Goal: Transaction & Acquisition: Purchase product/service

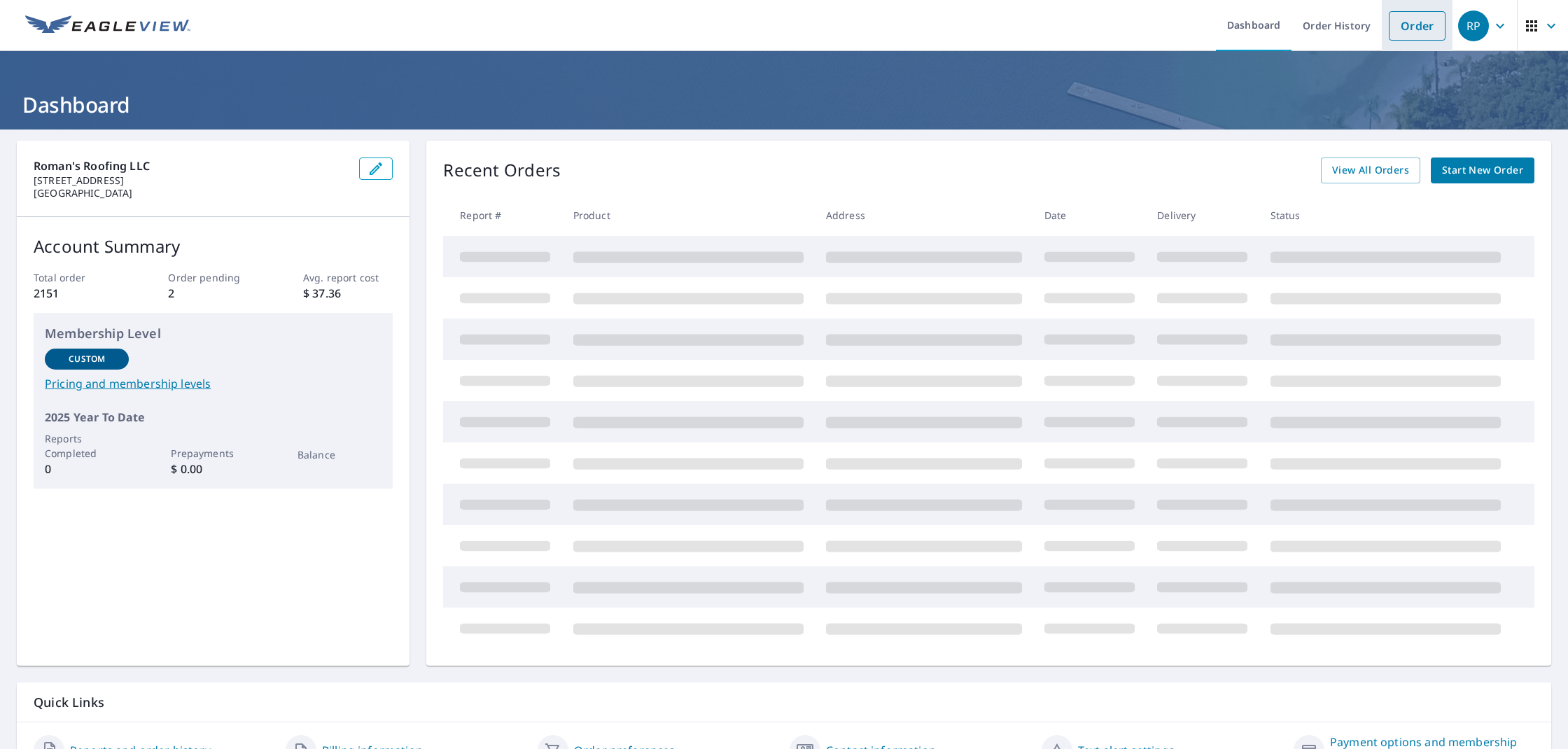
click at [1426, 31] on link "Order" at bounding box center [1417, 26] width 57 height 30
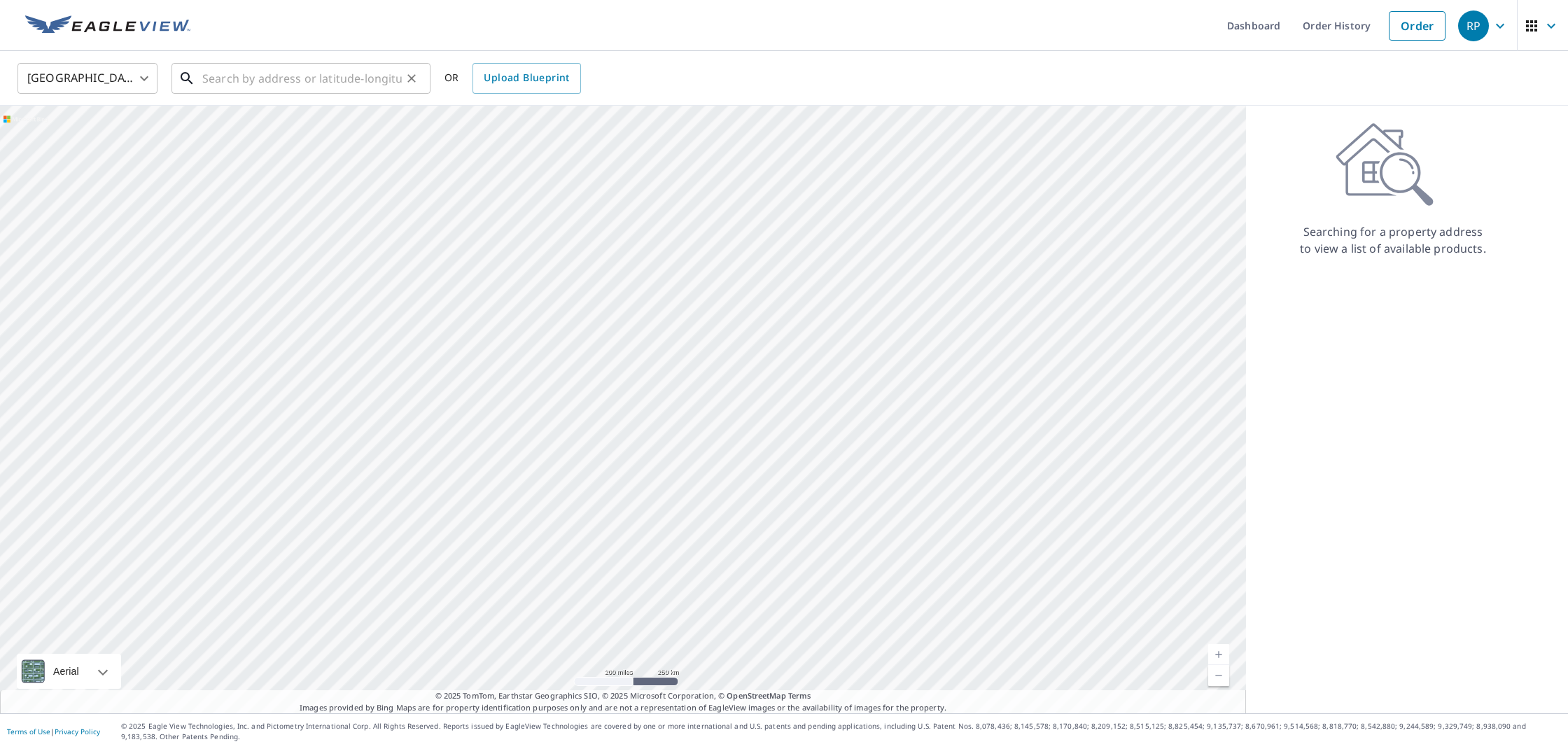
click at [343, 75] on input "text" at bounding box center [302, 78] width 199 height 40
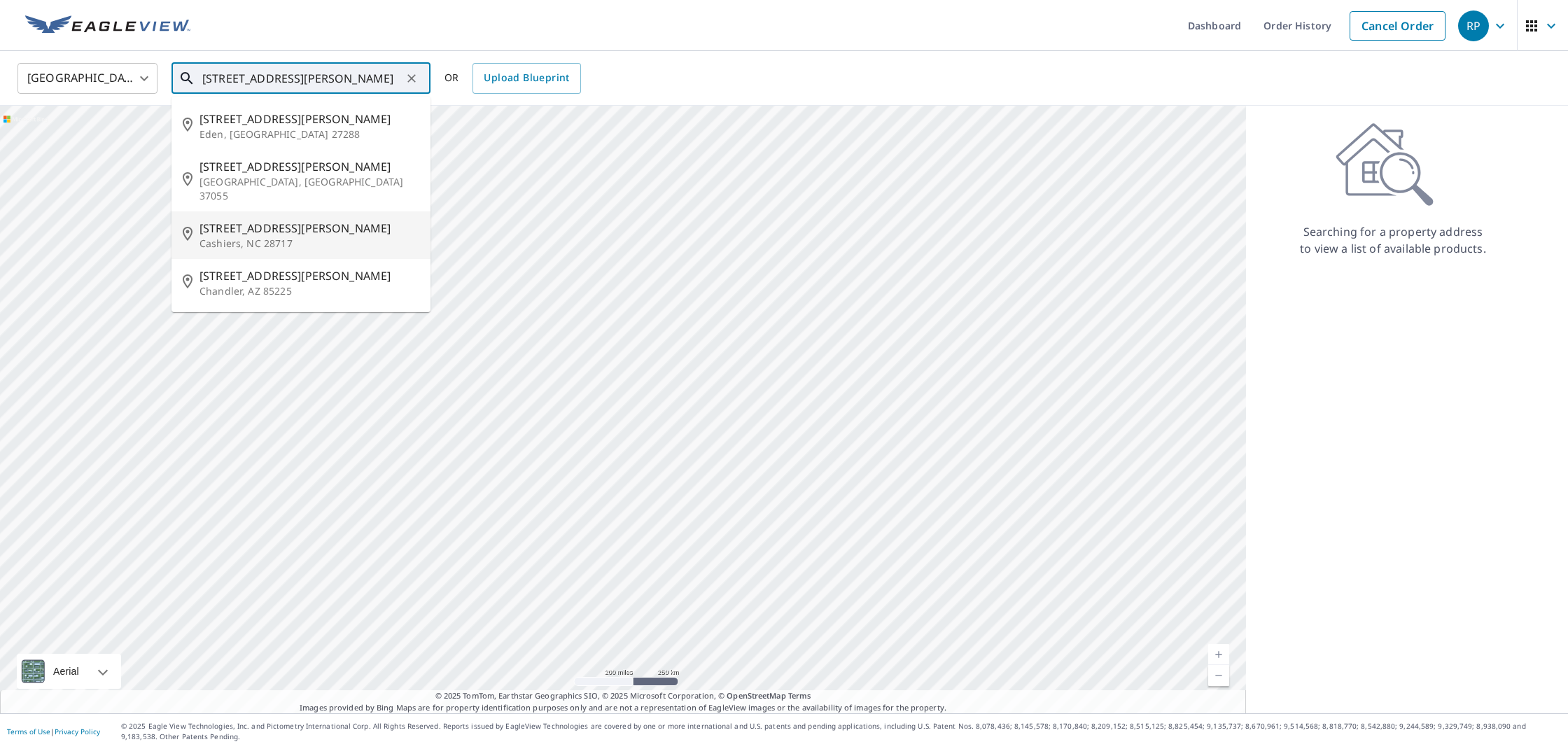
click at [262, 220] on span "[STREET_ADDRESS][PERSON_NAME]" at bounding box center [309, 228] width 220 height 16
type input "[STREET_ADDRESS][PERSON_NAME]"
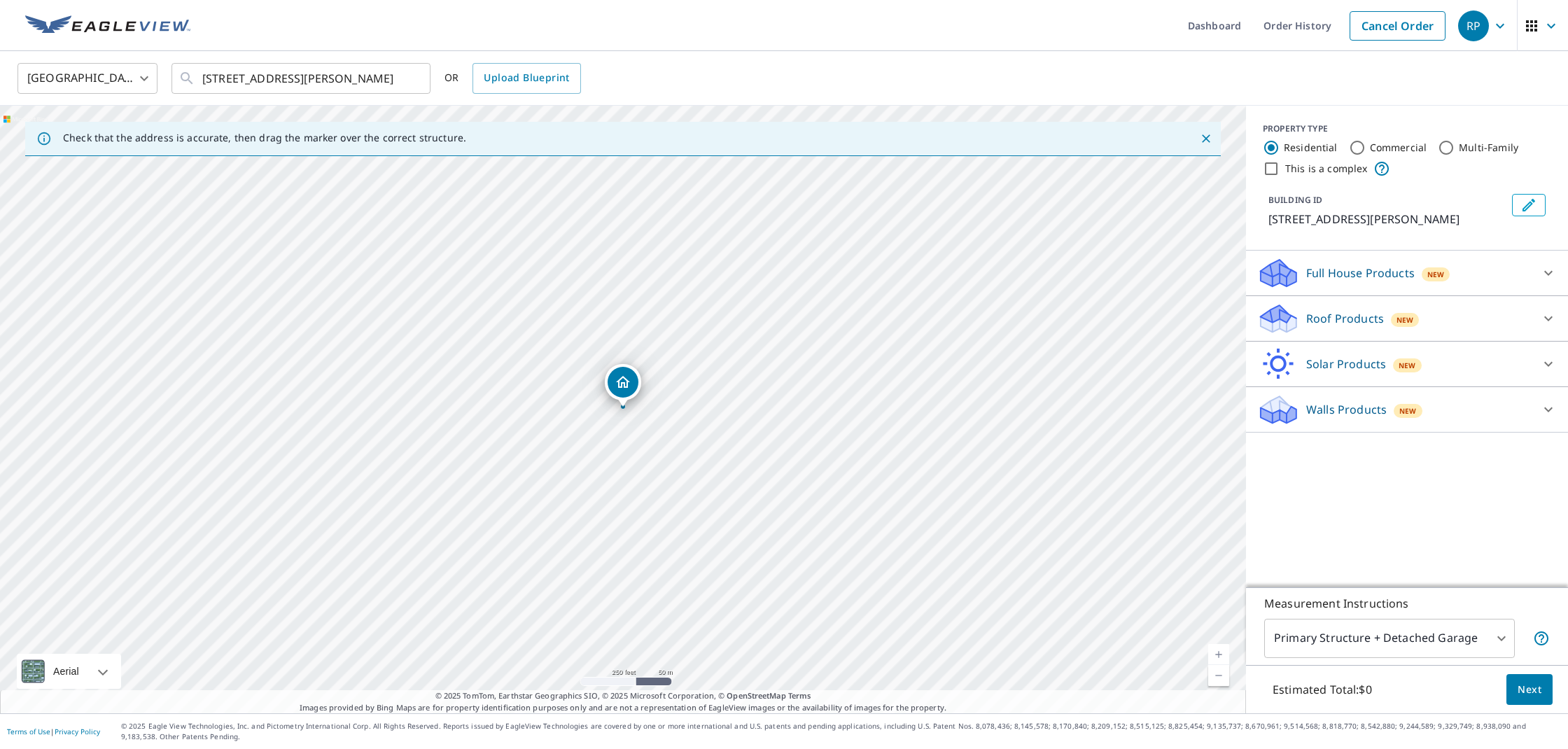
click at [1360, 318] on p "Roof Products" at bounding box center [1345, 319] width 77 height 16
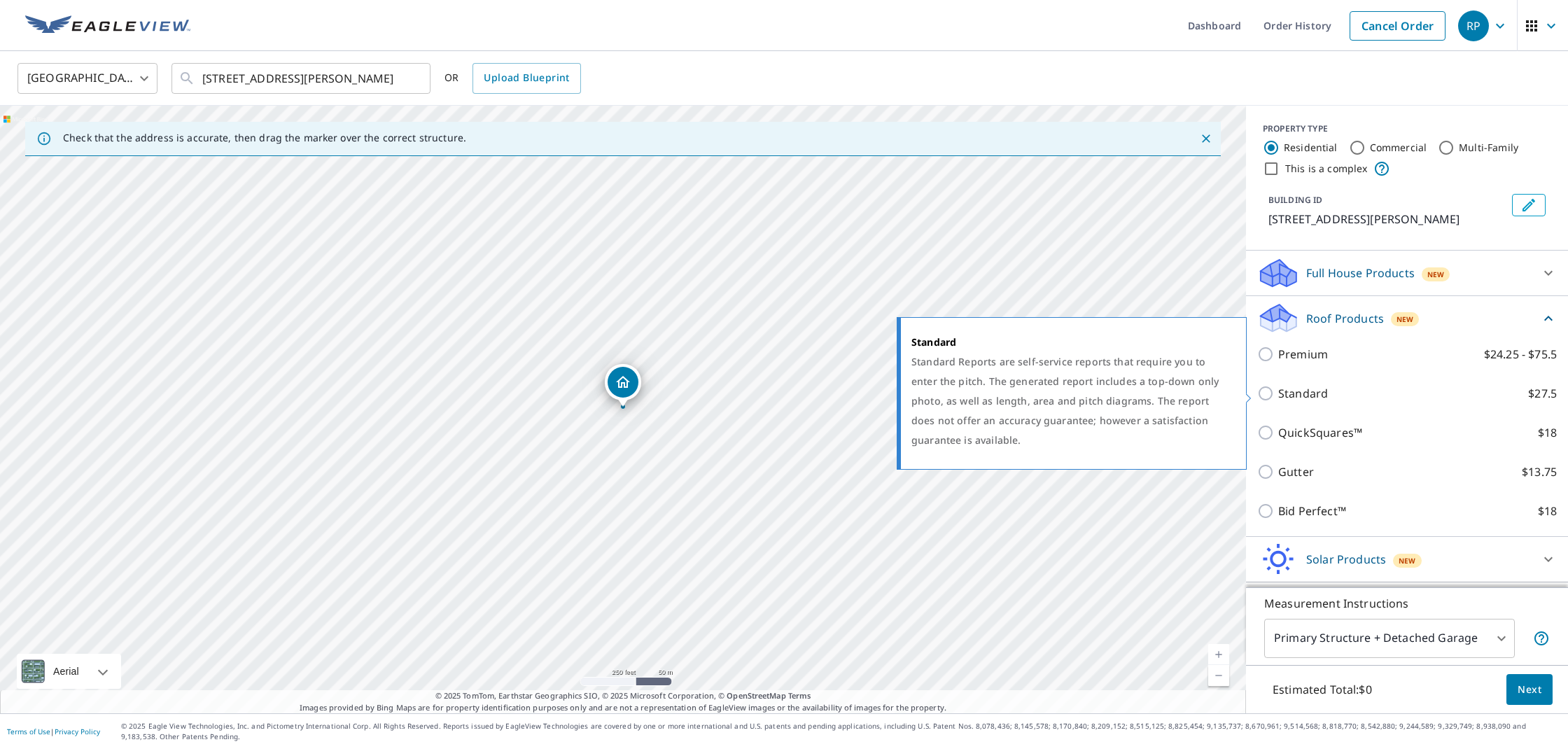
click at [1310, 395] on p "Standard" at bounding box center [1303, 393] width 49 height 16
click at [1278, 395] on input "Standard $27.5" at bounding box center [1268, 393] width 21 height 16
checkbox input "true"
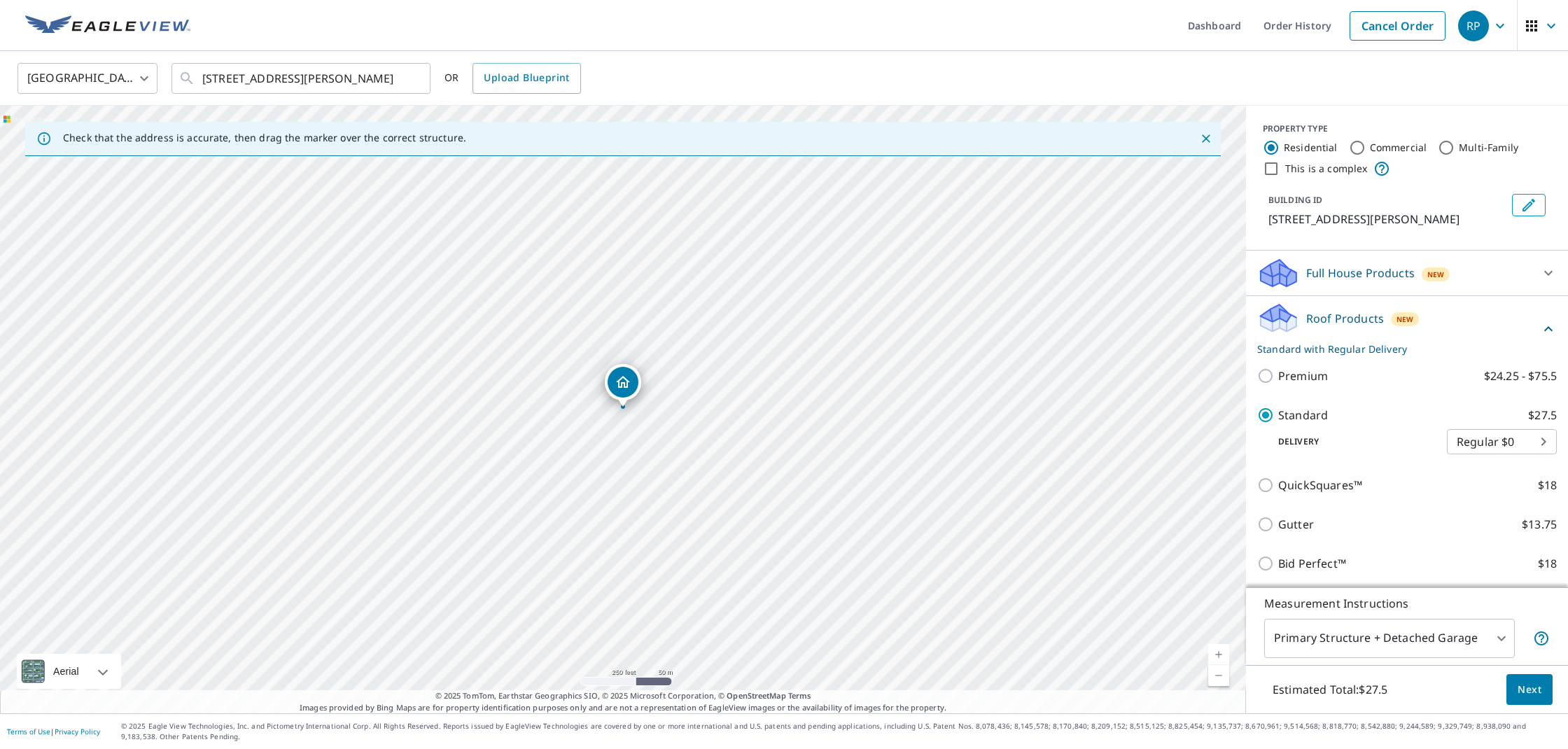
click at [1221, 657] on link "Current Level 17, Zoom In" at bounding box center [1219, 654] width 21 height 21
click at [1221, 657] on link "Current Level 17.68965987938785, Zoom In" at bounding box center [1219, 654] width 21 height 21
click at [1221, 657] on link "Current Level 18.211950508879234, Zoom In Disabled" at bounding box center [1219, 654] width 21 height 21
click at [1546, 689] on button "Next" at bounding box center [1529, 690] width 46 height 31
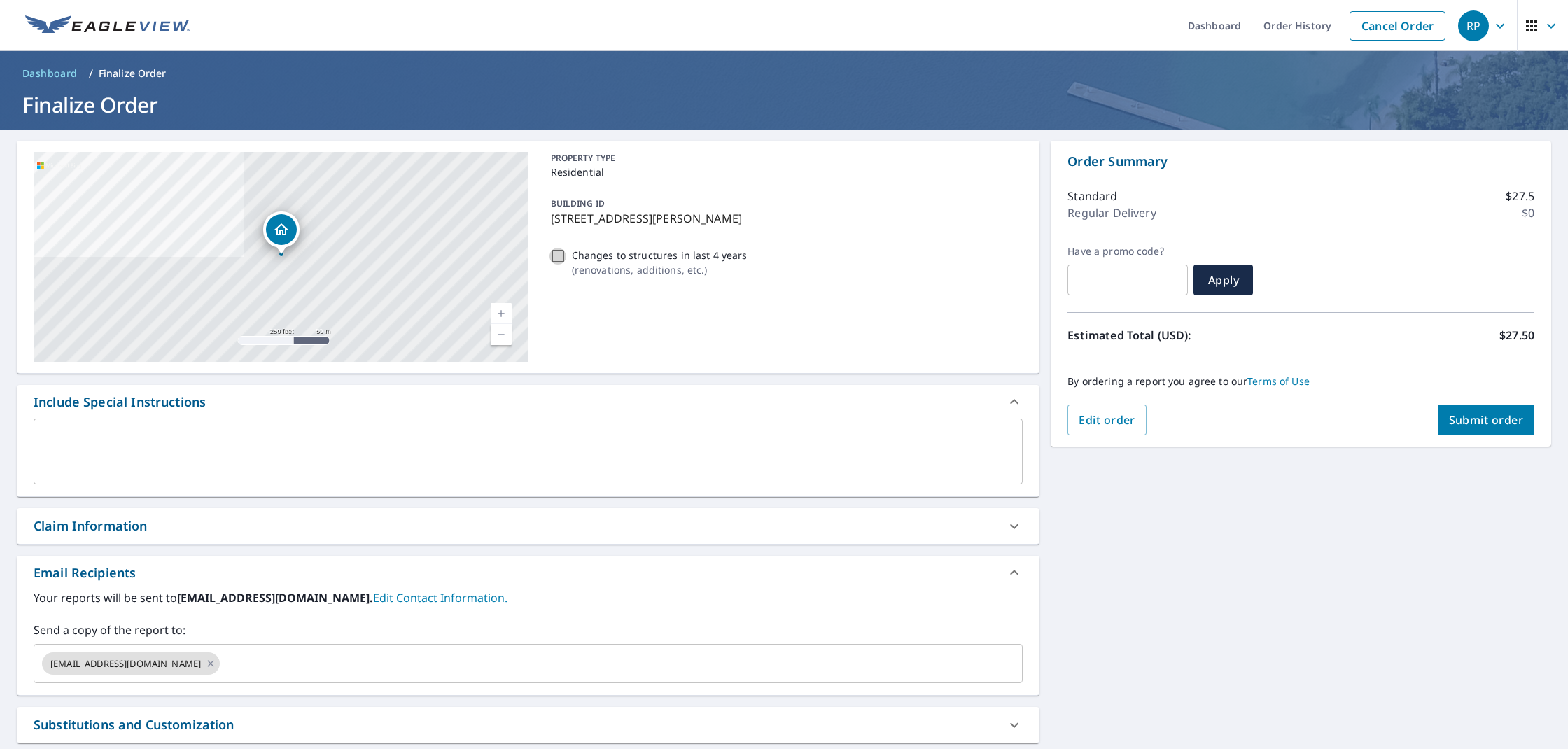
click at [564, 258] on input "Changes to structures in last 4 years ( renovations, additions, etc. )" at bounding box center [557, 256] width 16 height 16
checkbox input "true"
click at [237, 511] on div "Claim Information" at bounding box center [528, 525] width 1022 height 35
checkbox input "true"
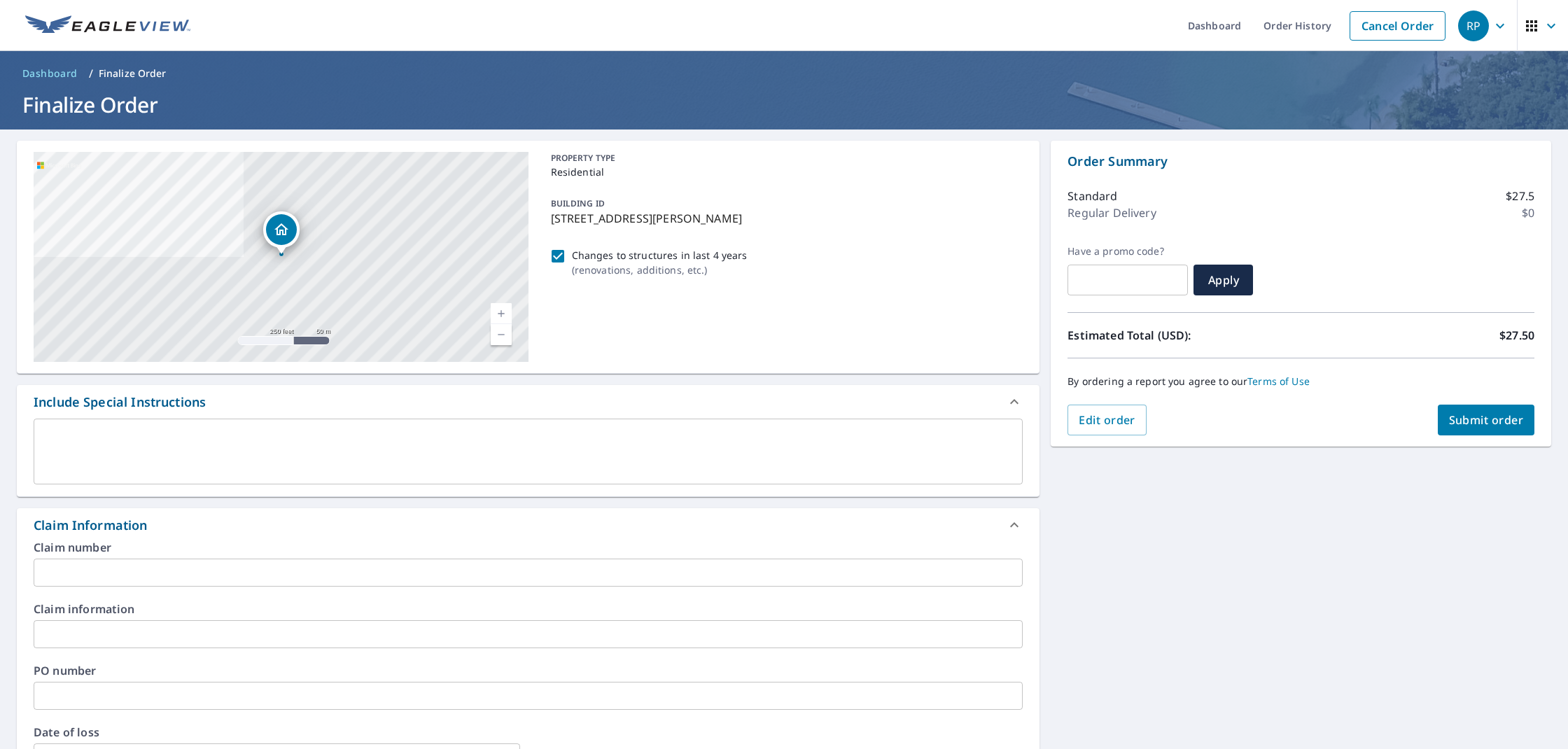
click at [203, 567] on input "text" at bounding box center [528, 573] width 989 height 28
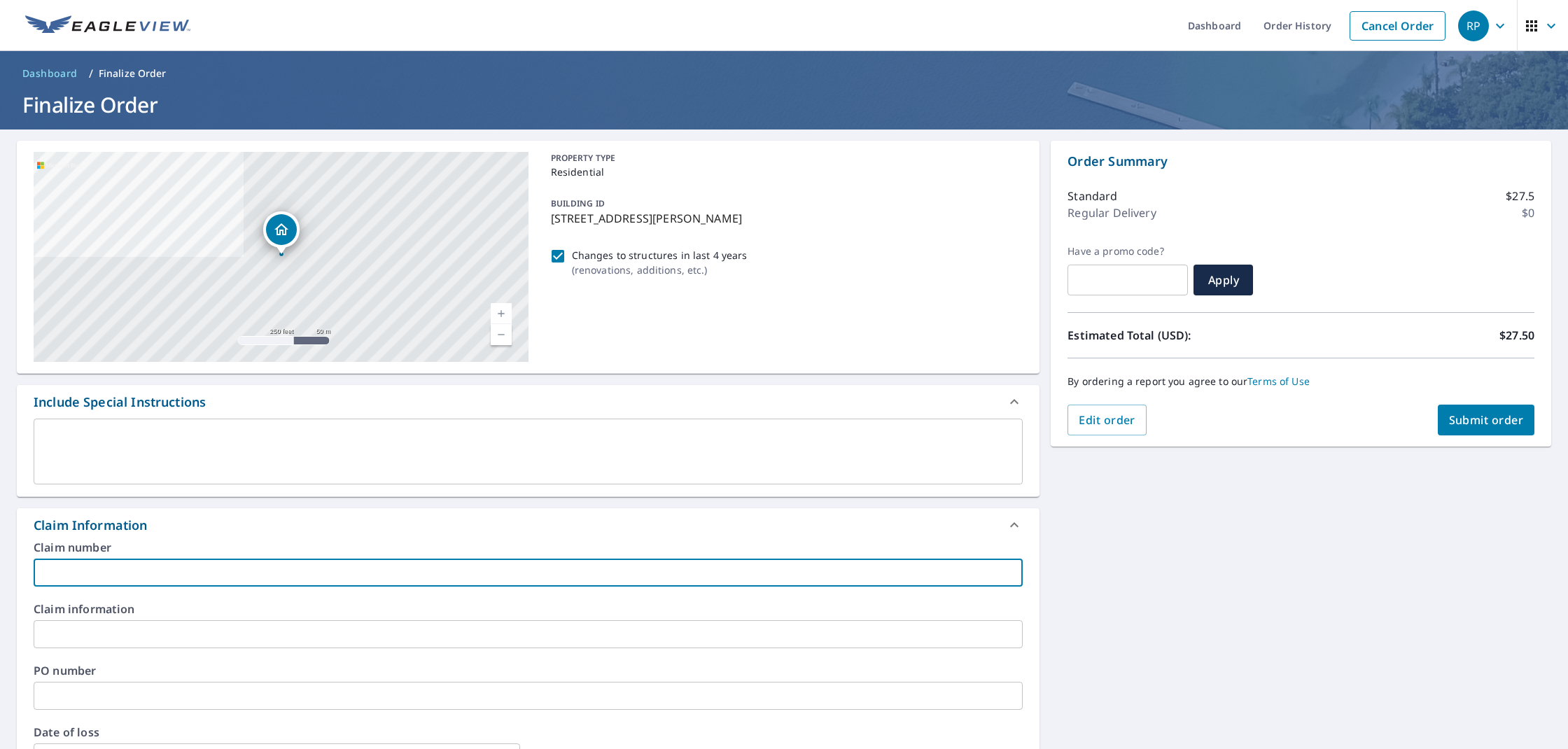
paste input "[PERSON_NAME]"
type input "[PERSON_NAME]"
checkbox input "true"
type input "[PERSON_NAME]"
click at [1470, 435] on div "Order Summary Standard $27.5 Regular Delivery $0 Have a promo code? ​ Apply Est…" at bounding box center [1300, 294] width 500 height 306
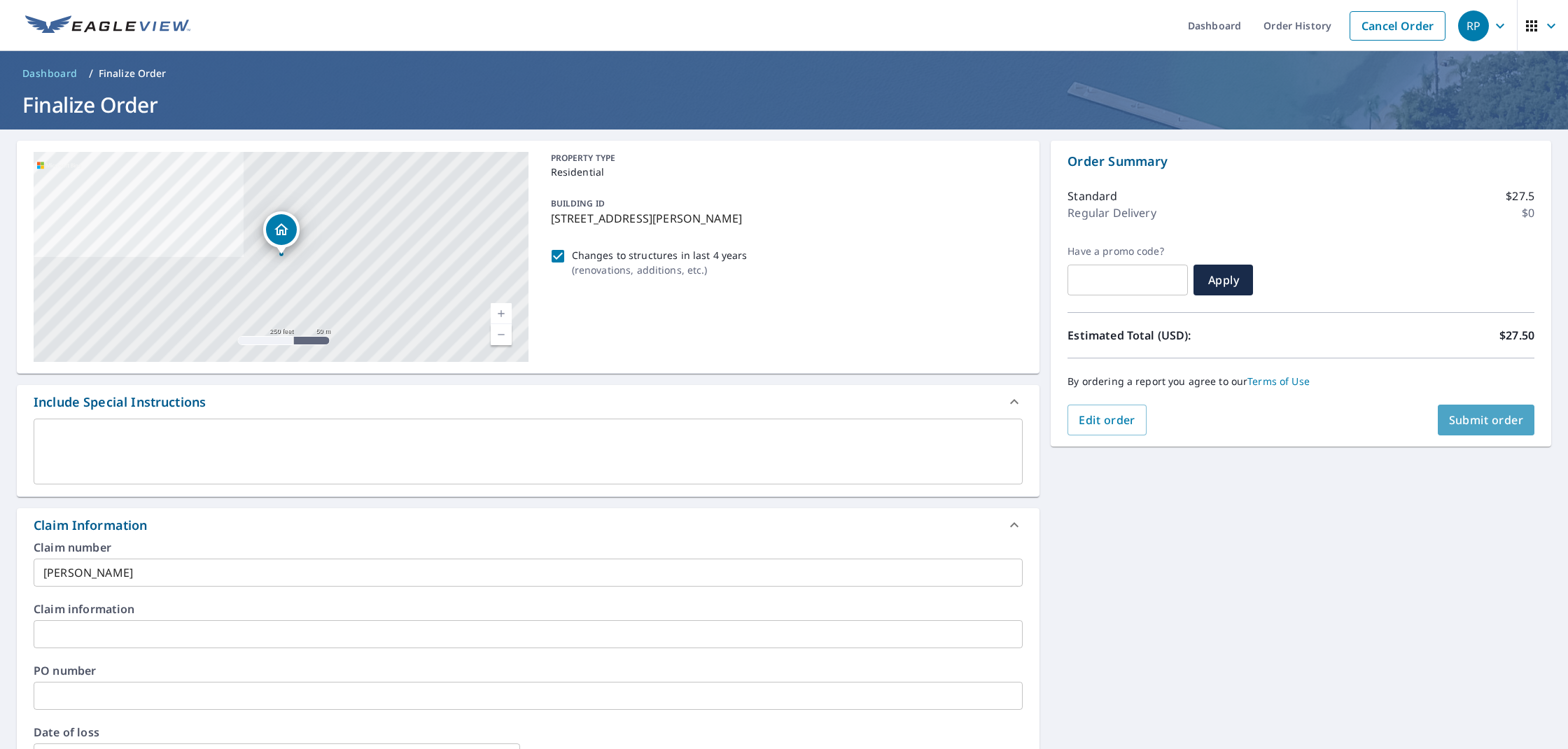
click at [1475, 411] on button "Submit order" at bounding box center [1486, 419] width 97 height 30
checkbox input "true"
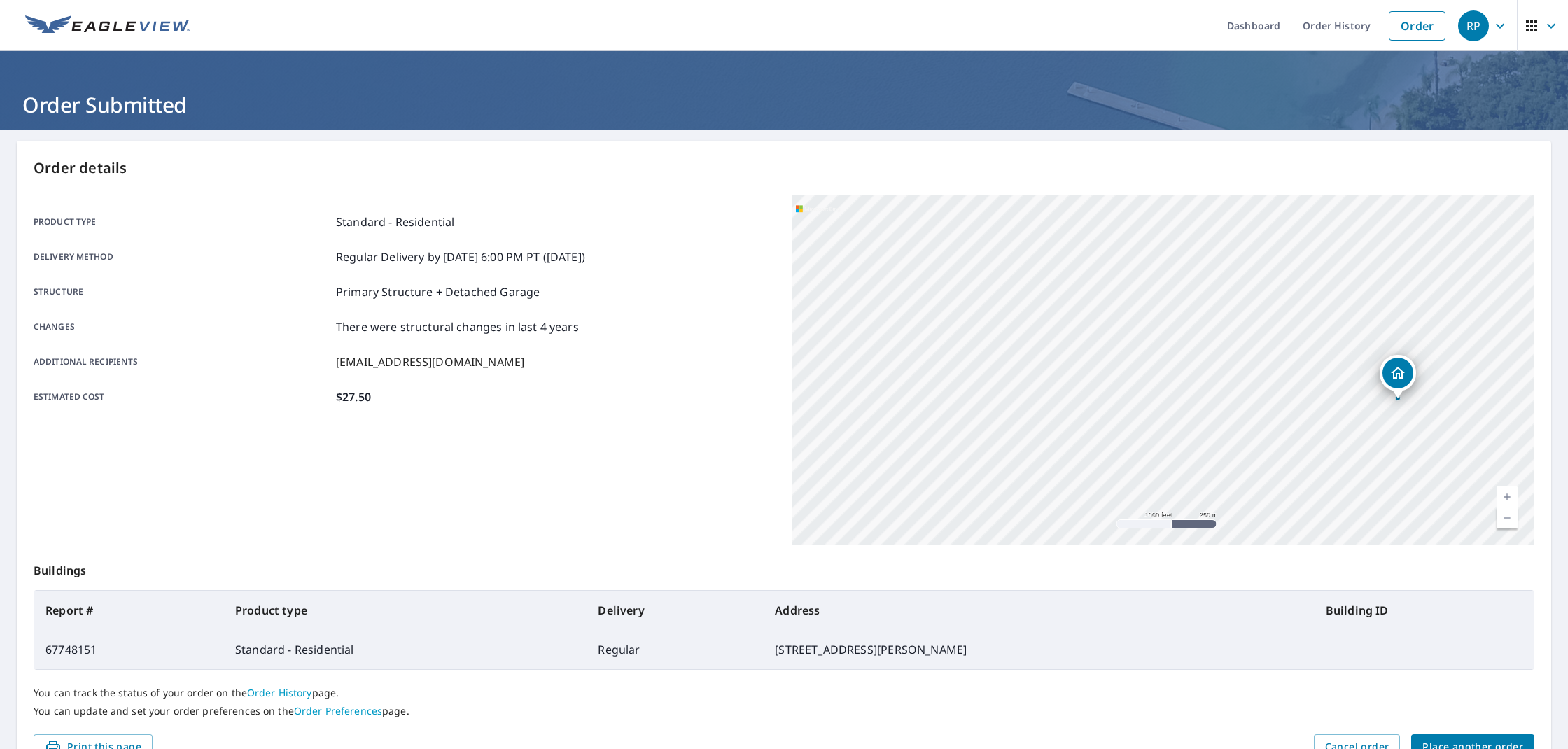
click at [1468, 738] on span "Place another order" at bounding box center [1473, 747] width 100 height 17
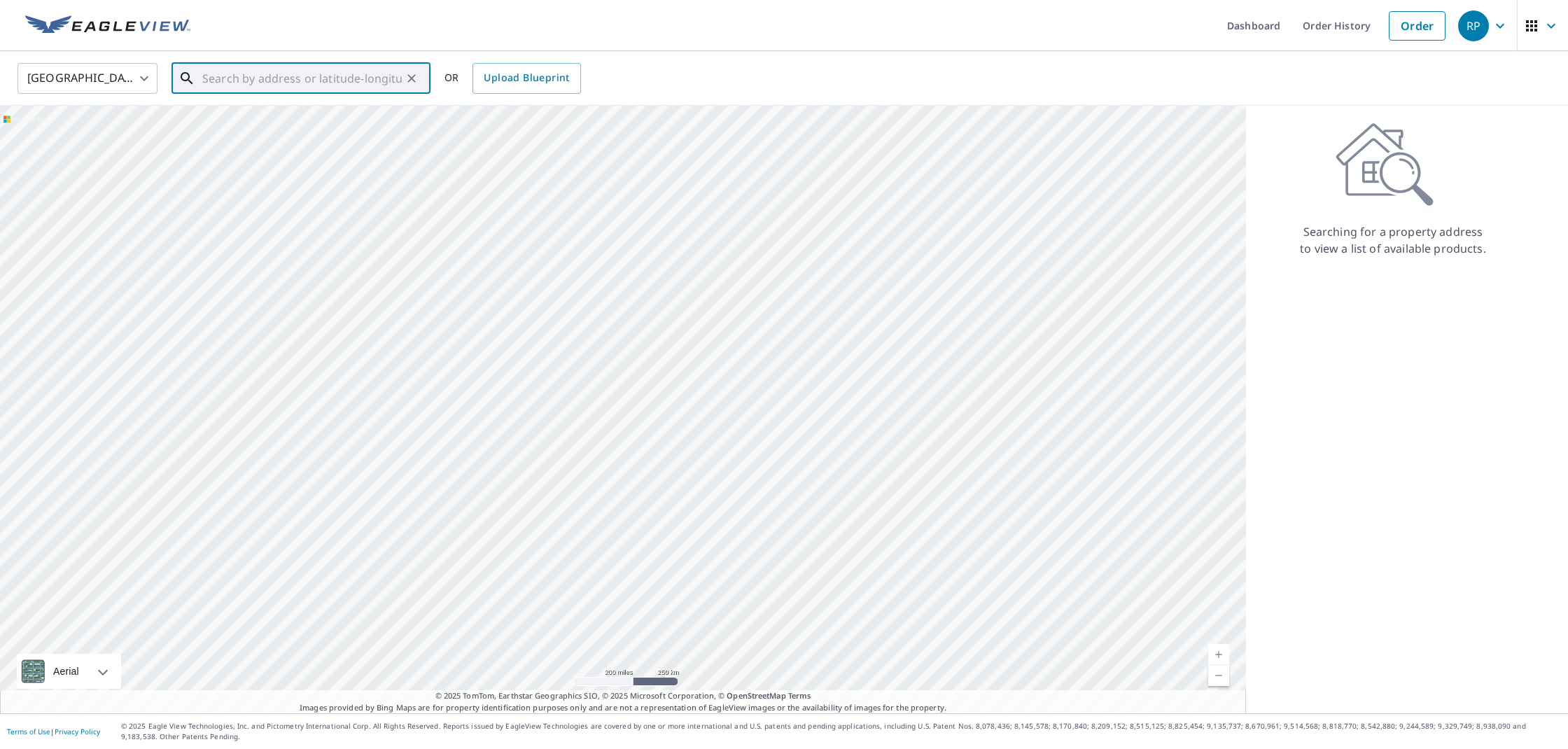
click at [377, 84] on input "text" at bounding box center [302, 78] width 199 height 40
click at [301, 119] on span "145 Mayapple Dr" at bounding box center [309, 119] width 220 height 16
type input "[STREET_ADDRESS][PERSON_NAME]"
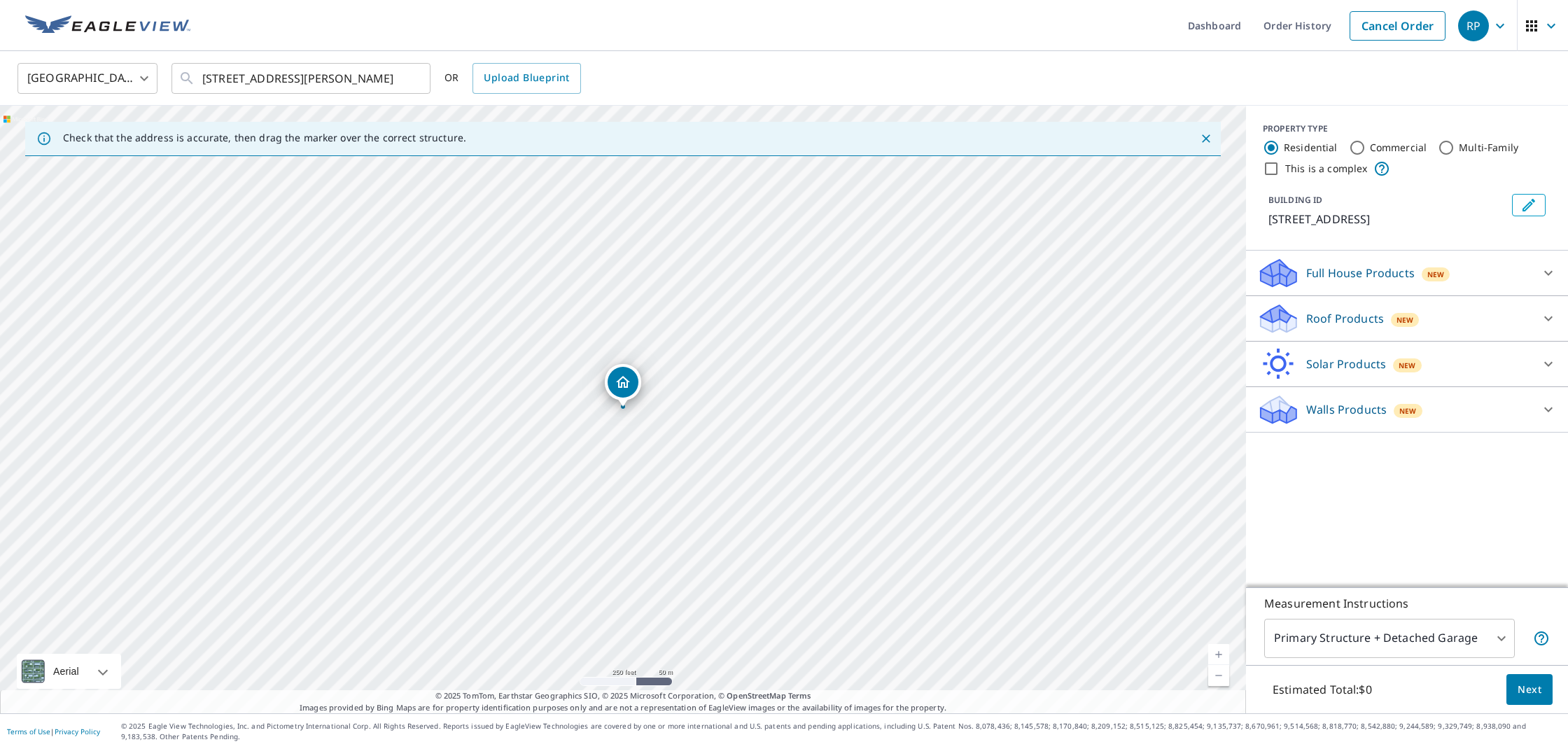
click at [1217, 655] on link "Current Level 17, Zoom In" at bounding box center [1219, 654] width 21 height 21
click at [1217, 655] on link "Current Level 17.731632149863167, Zoom In" at bounding box center [1219, 654] width 21 height 21
click at [1217, 655] on link "Current Level 18.415913201101485, Zoom In Disabled" at bounding box center [1219, 654] width 21 height 21
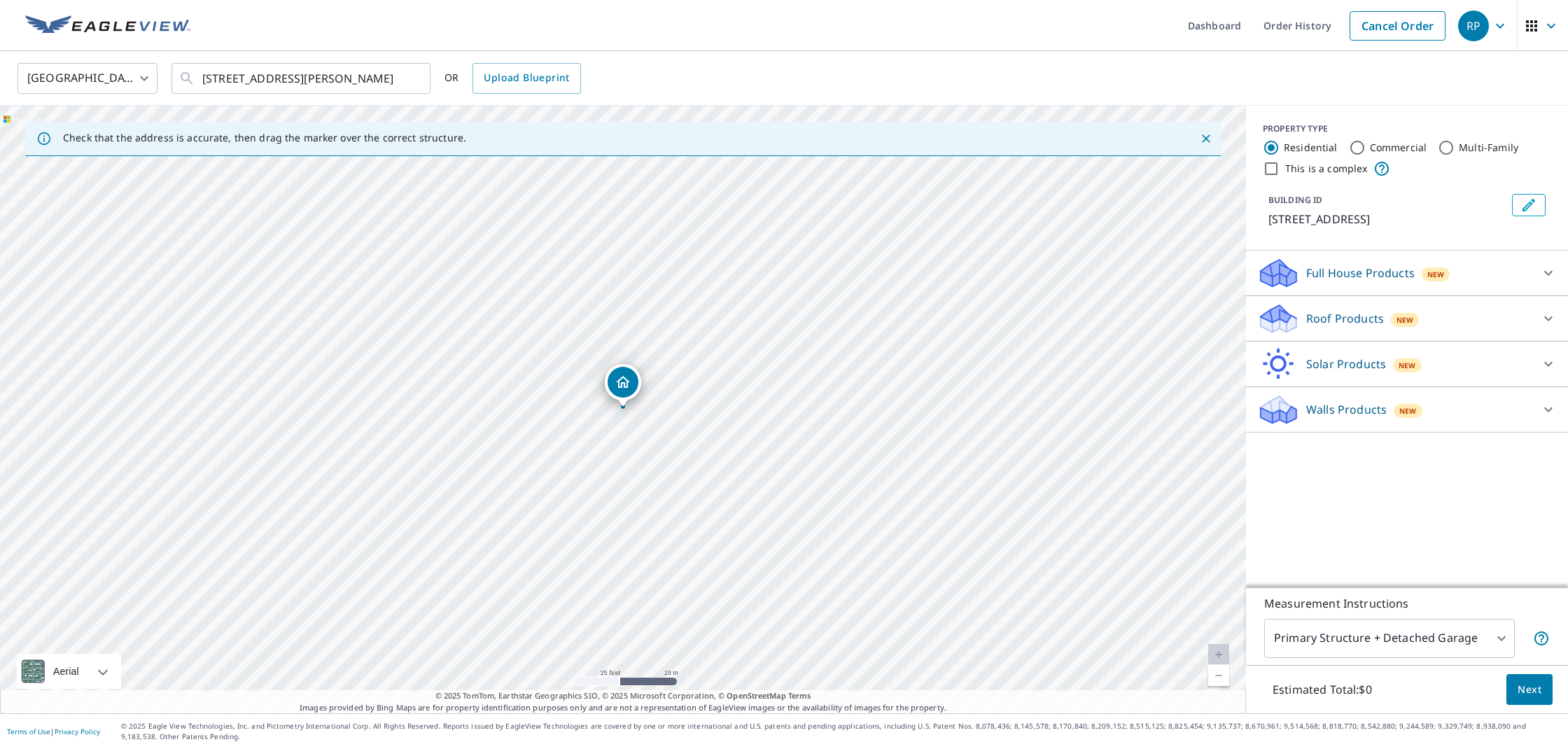
click at [1335, 309] on div "Roof Products New" at bounding box center [1394, 319] width 274 height 33
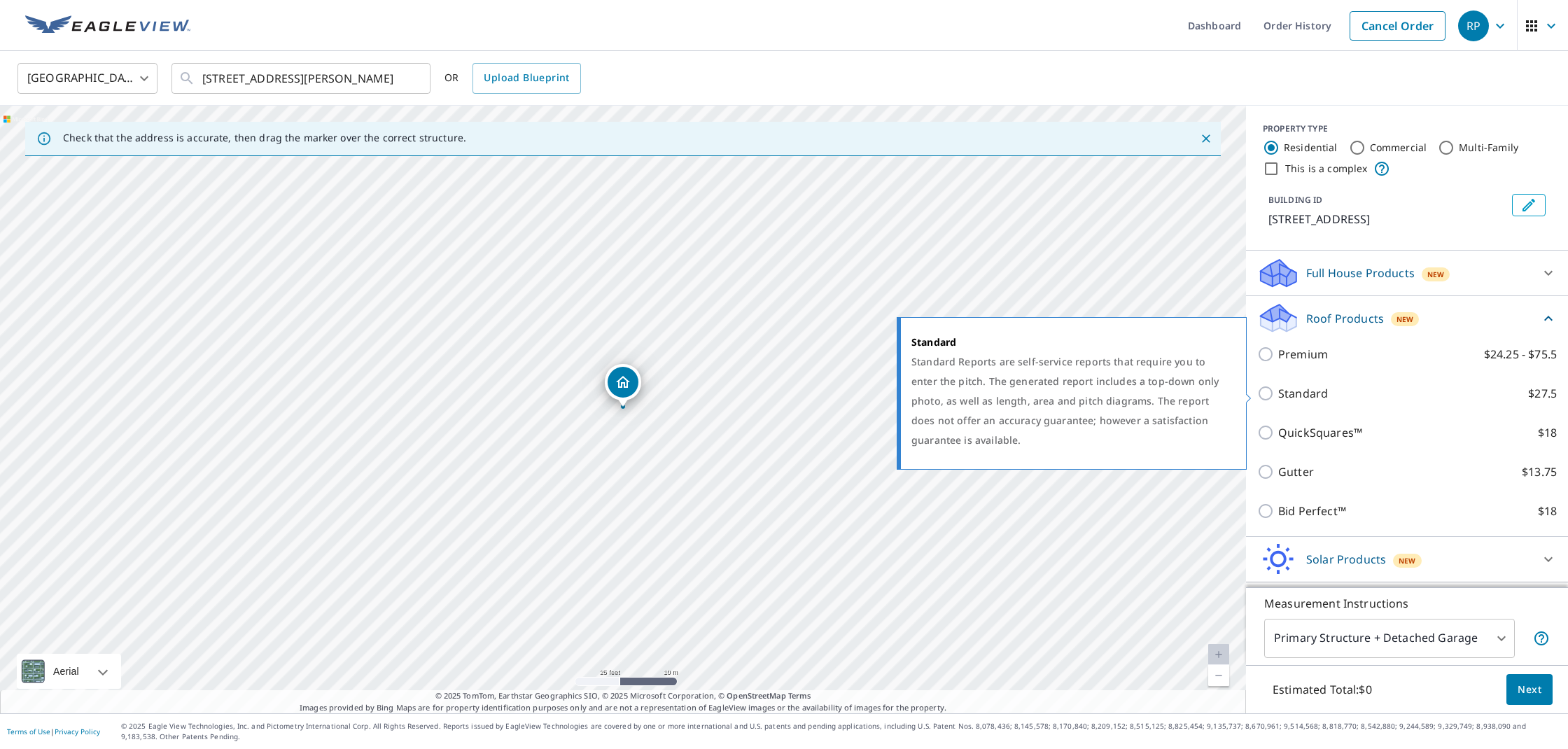
click at [1279, 392] on p "Standard" at bounding box center [1303, 393] width 49 height 16
click at [1278, 392] on input "Standard $27.5" at bounding box center [1268, 393] width 21 height 16
checkbox input "true"
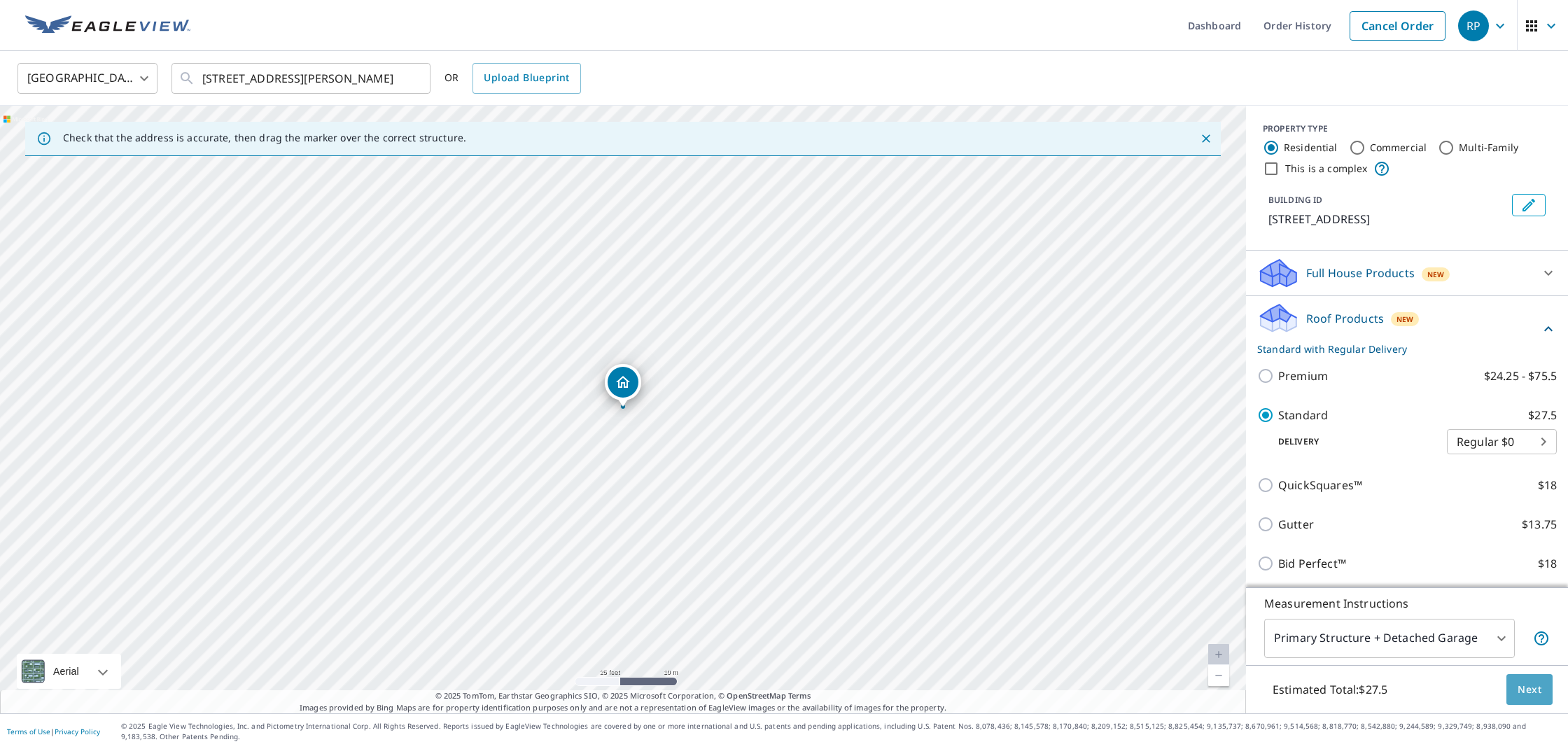
click at [1531, 690] on span "Next" at bounding box center [1528, 689] width 24 height 17
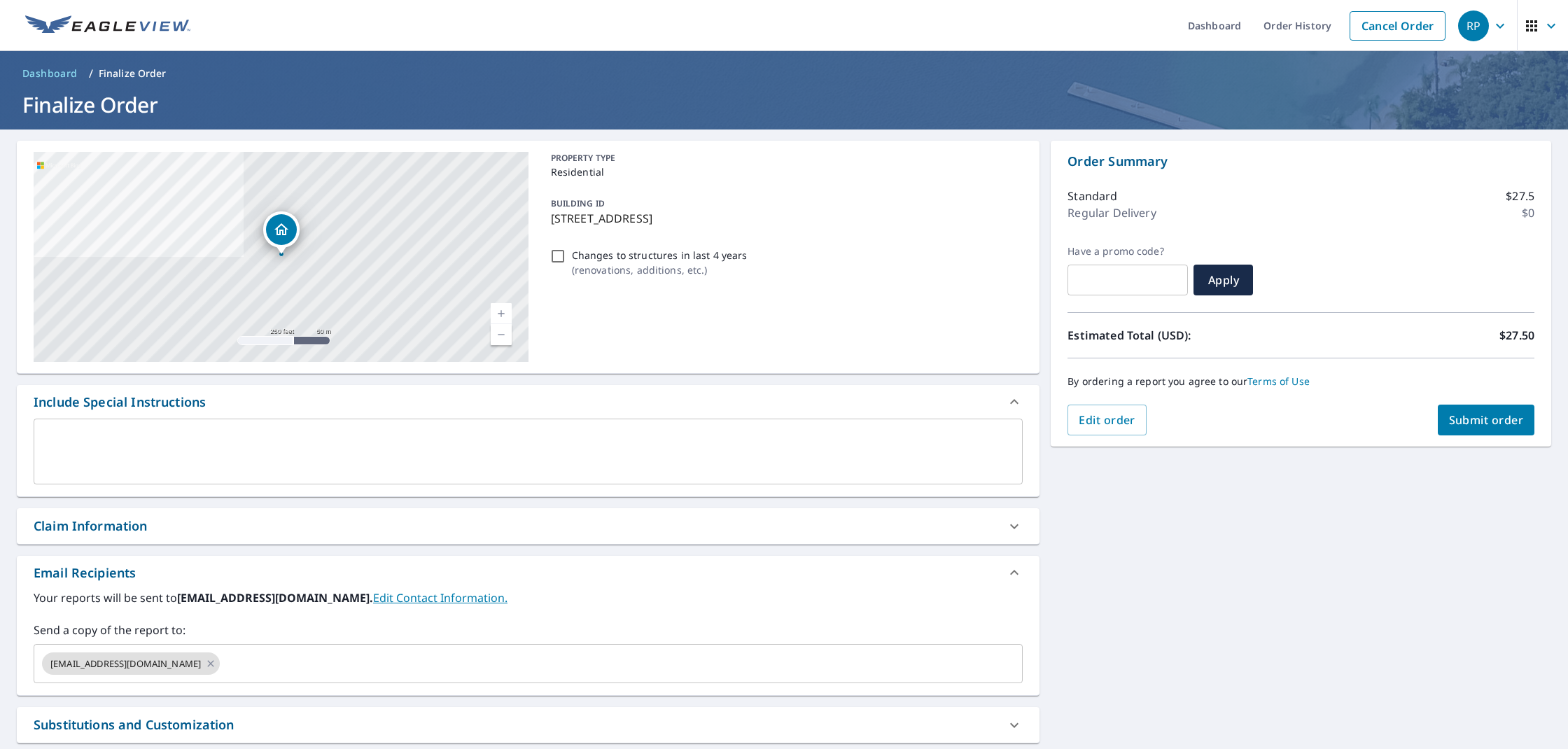
click at [559, 255] on input "Changes to structures in last 4 years ( renovations, additions, etc. )" at bounding box center [557, 256] width 16 height 16
checkbox input "true"
click at [169, 528] on div "Claim Information" at bounding box center [515, 526] width 964 height 19
checkbox input "true"
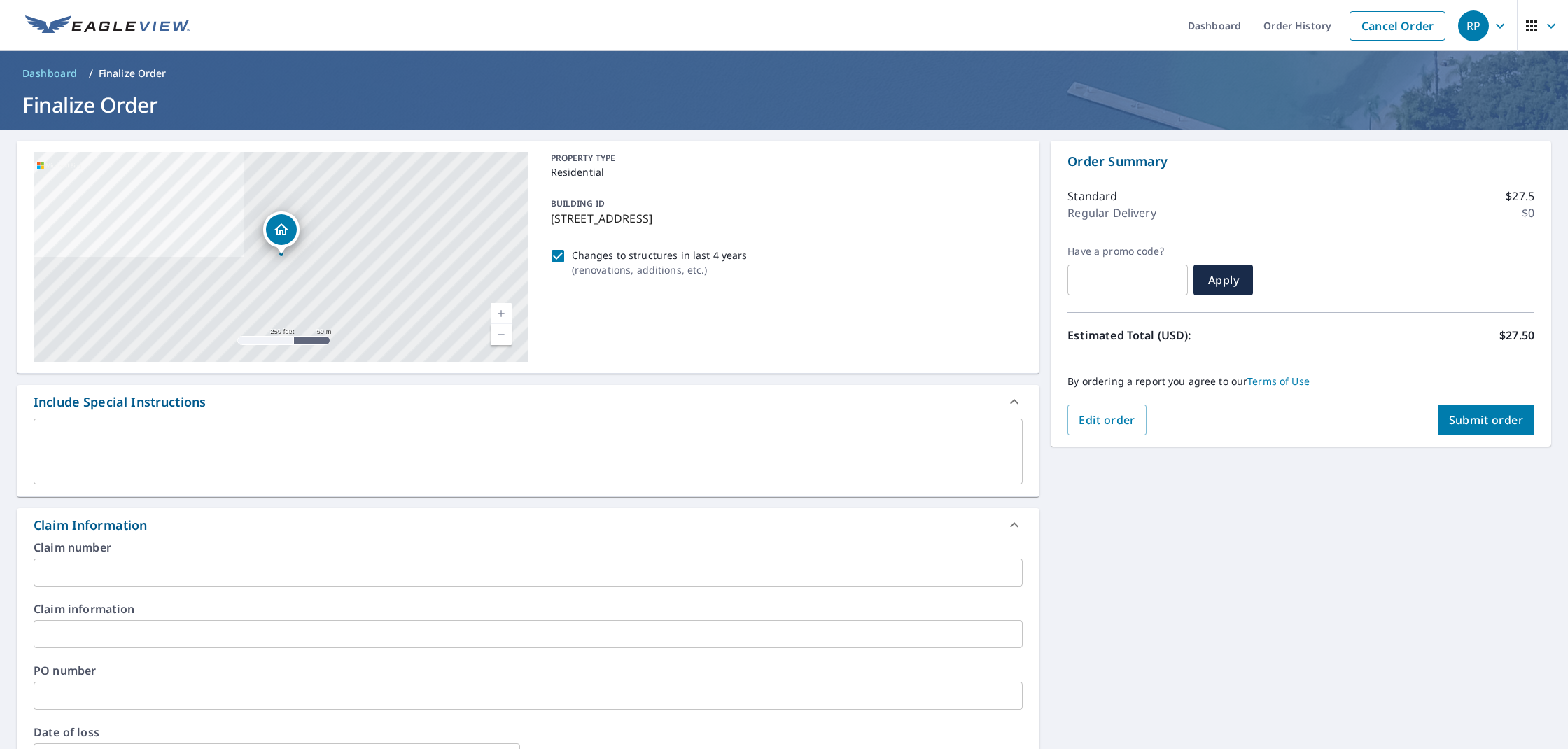
click at [173, 570] on input "text" at bounding box center [528, 573] width 989 height 28
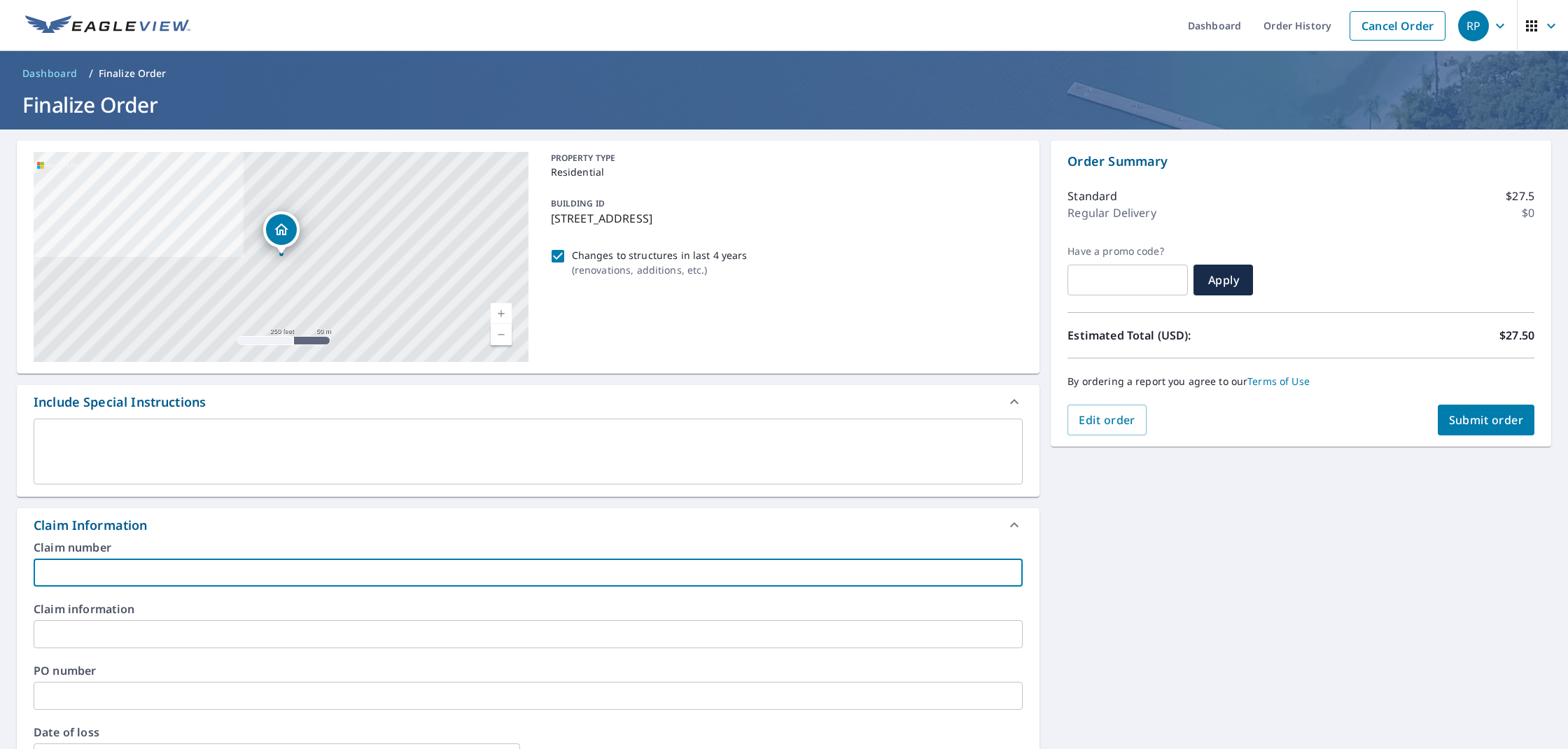
paste input "[PERSON_NAME]"
type input "[PERSON_NAME]"
checkbox input "true"
type input "[PERSON_NAME]"
click at [1479, 413] on span "Submit order" at bounding box center [1486, 420] width 75 height 16
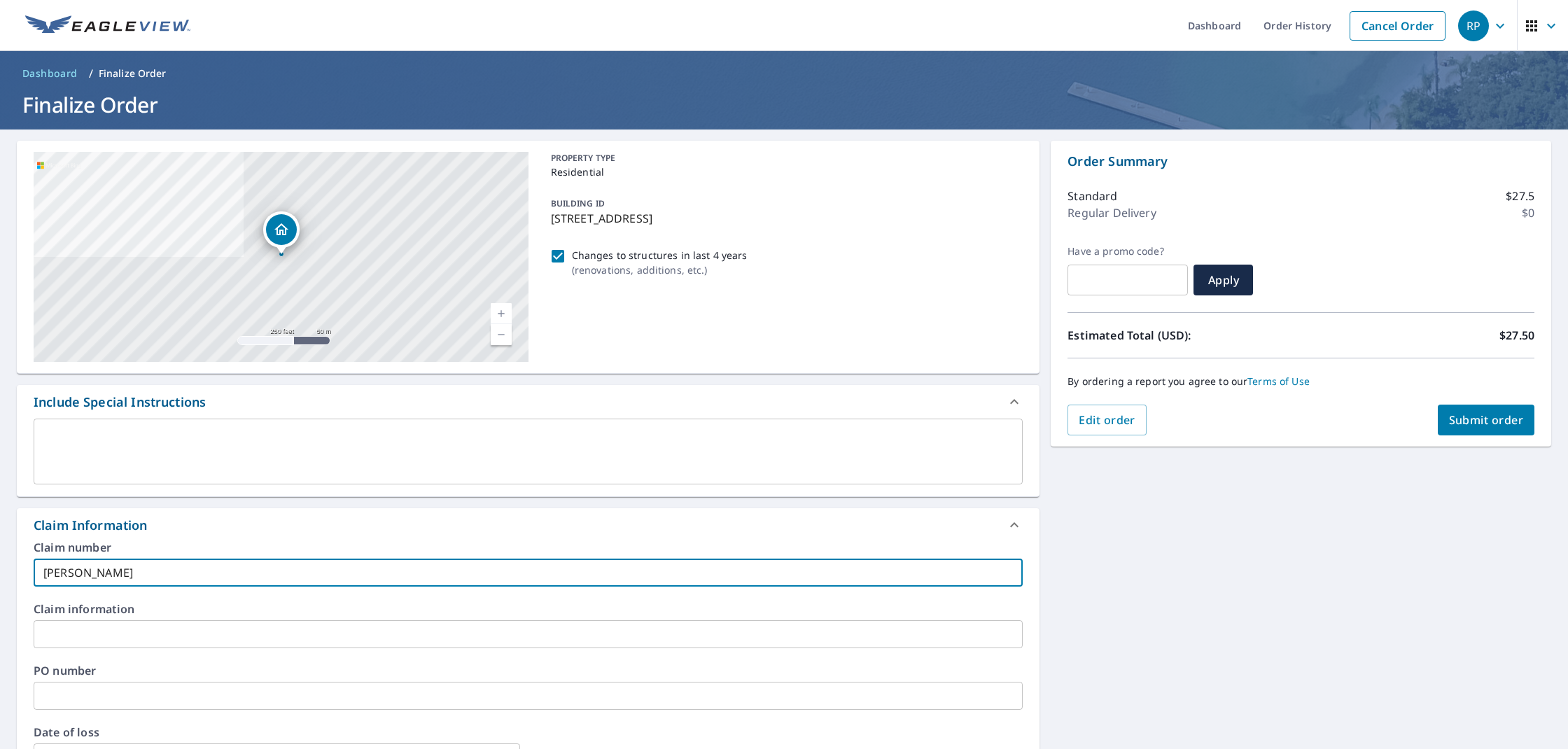
checkbox input "true"
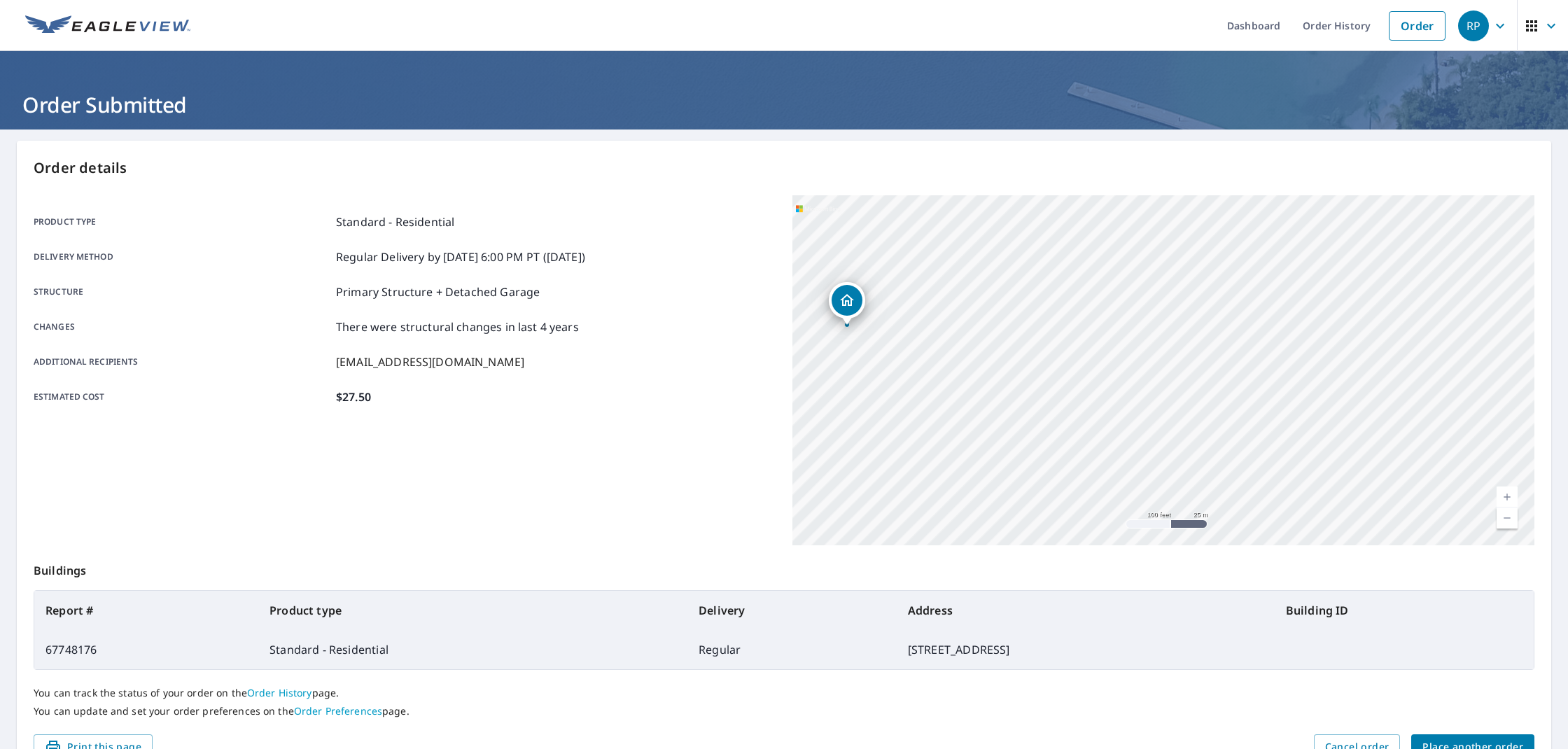
click at [1505, 521] on link "Current Level 18, Zoom Out" at bounding box center [1507, 518] width 21 height 21
click at [1467, 746] on span "Place another order" at bounding box center [1473, 747] width 100 height 17
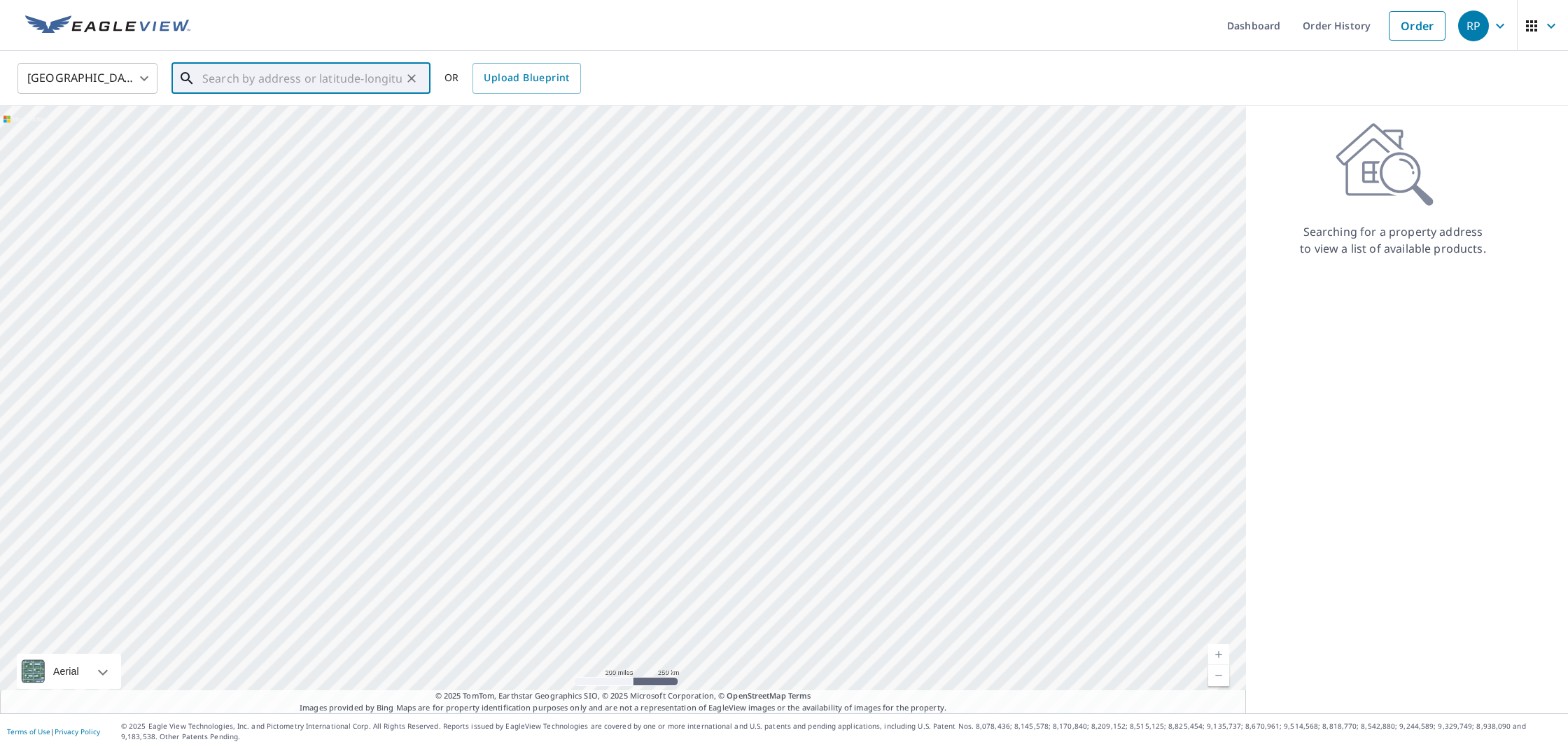
click at [367, 72] on input "text" at bounding box center [302, 78] width 199 height 40
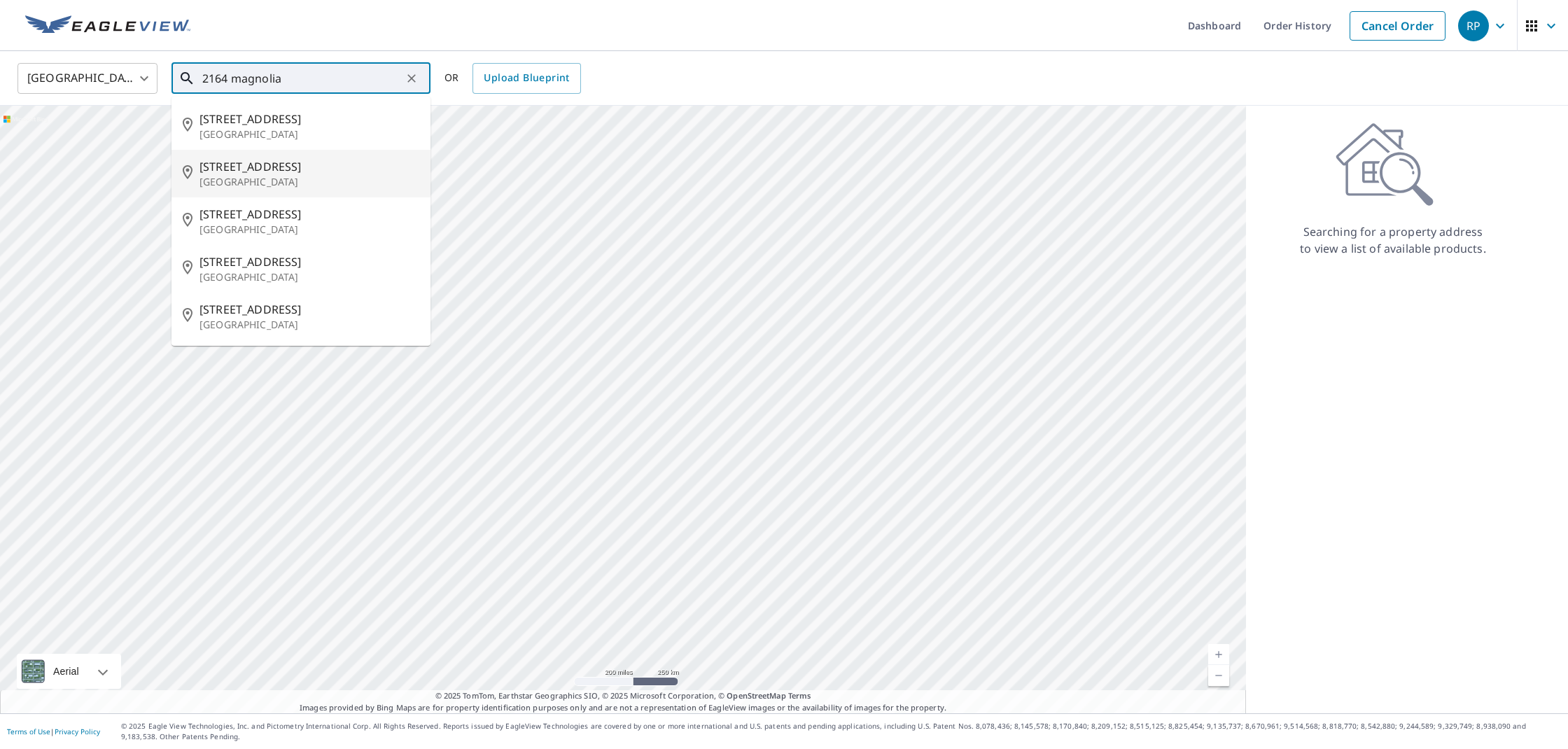
click at [240, 174] on span "[STREET_ADDRESS]" at bounding box center [309, 166] width 220 height 16
type input "[STREET_ADDRESS]"
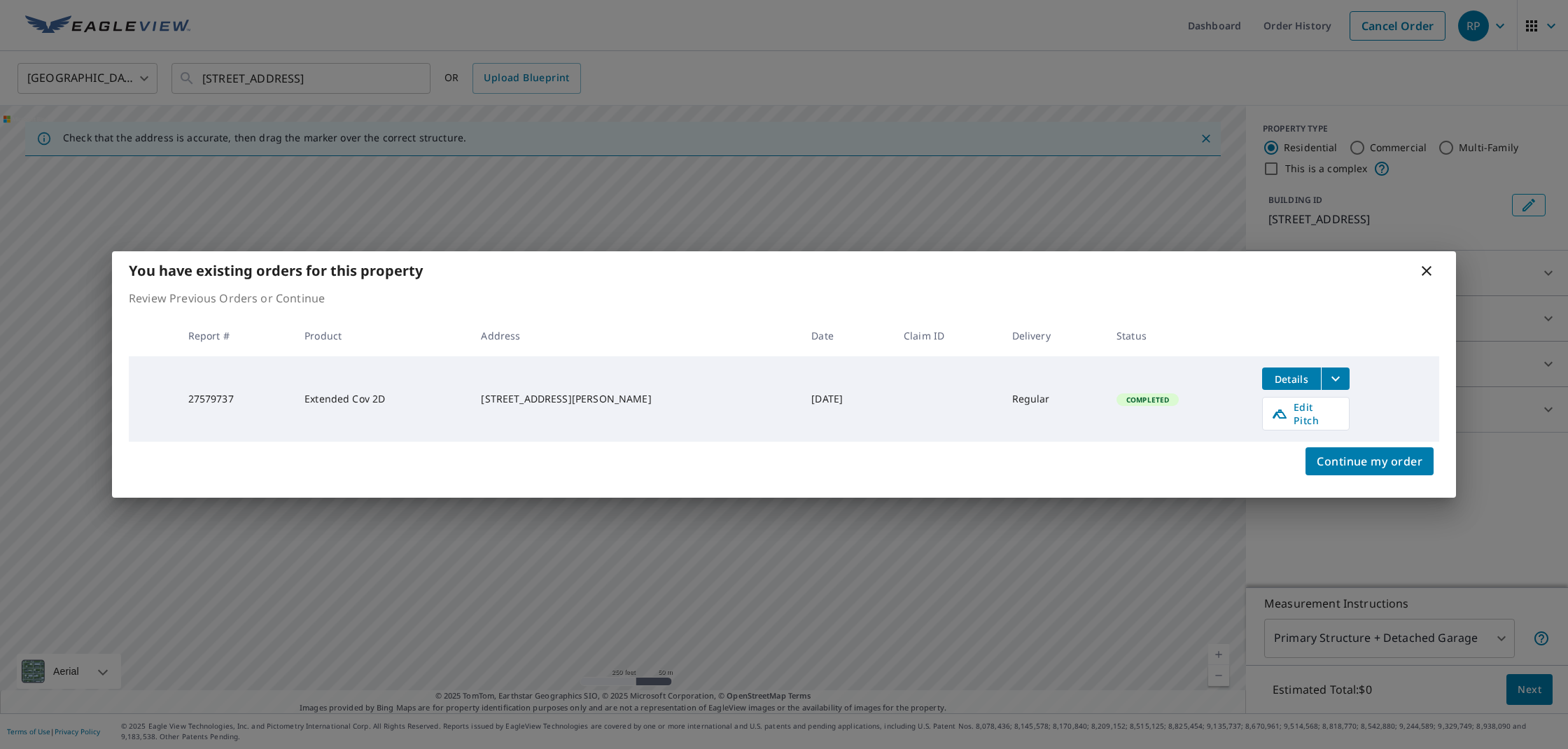
click at [1333, 380] on icon "filesDropdownBtn-27579737" at bounding box center [1335, 379] width 16 height 16
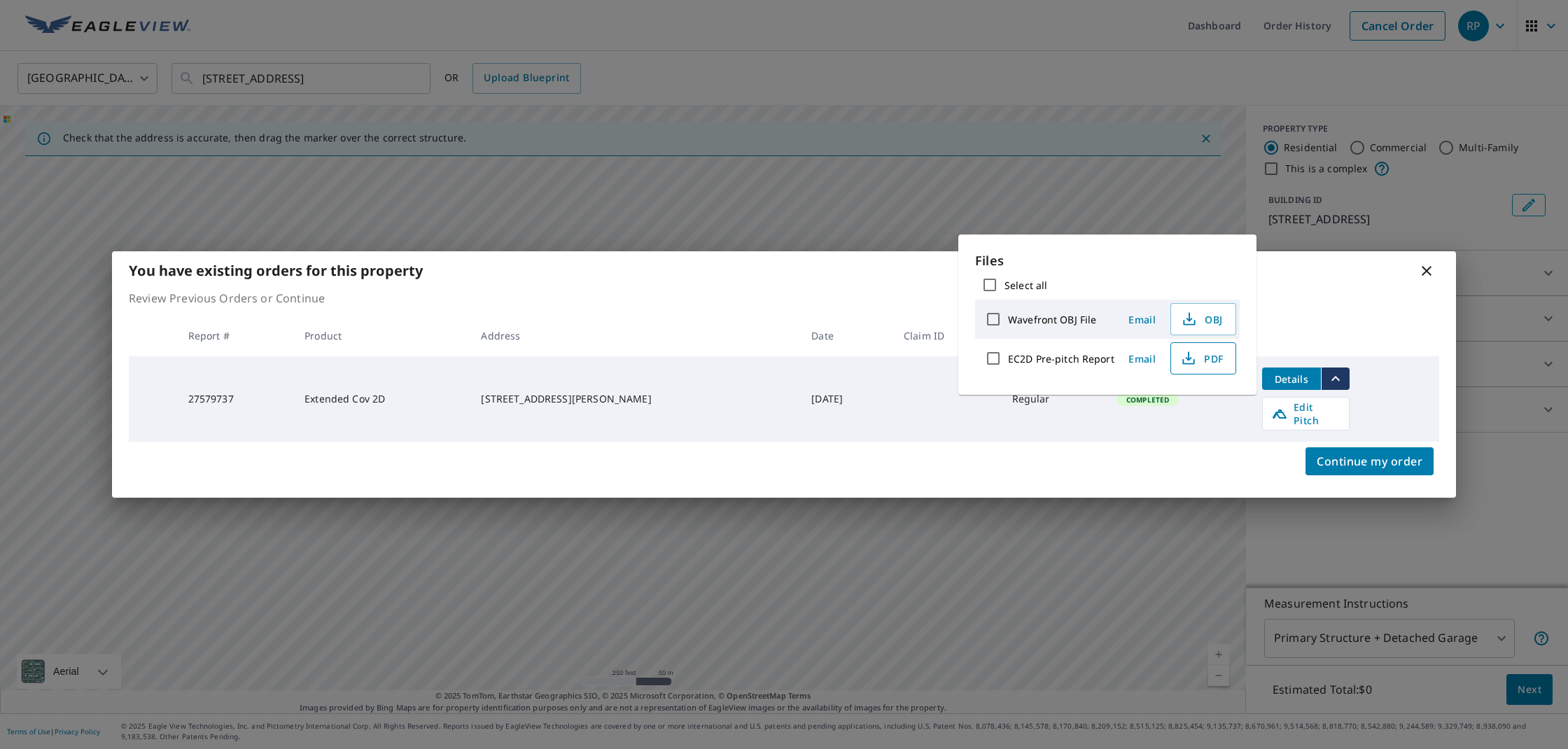
click at [1210, 359] on span "PDF" at bounding box center [1202, 358] width 44 height 16
click at [1425, 276] on icon at bounding box center [1426, 271] width 10 height 10
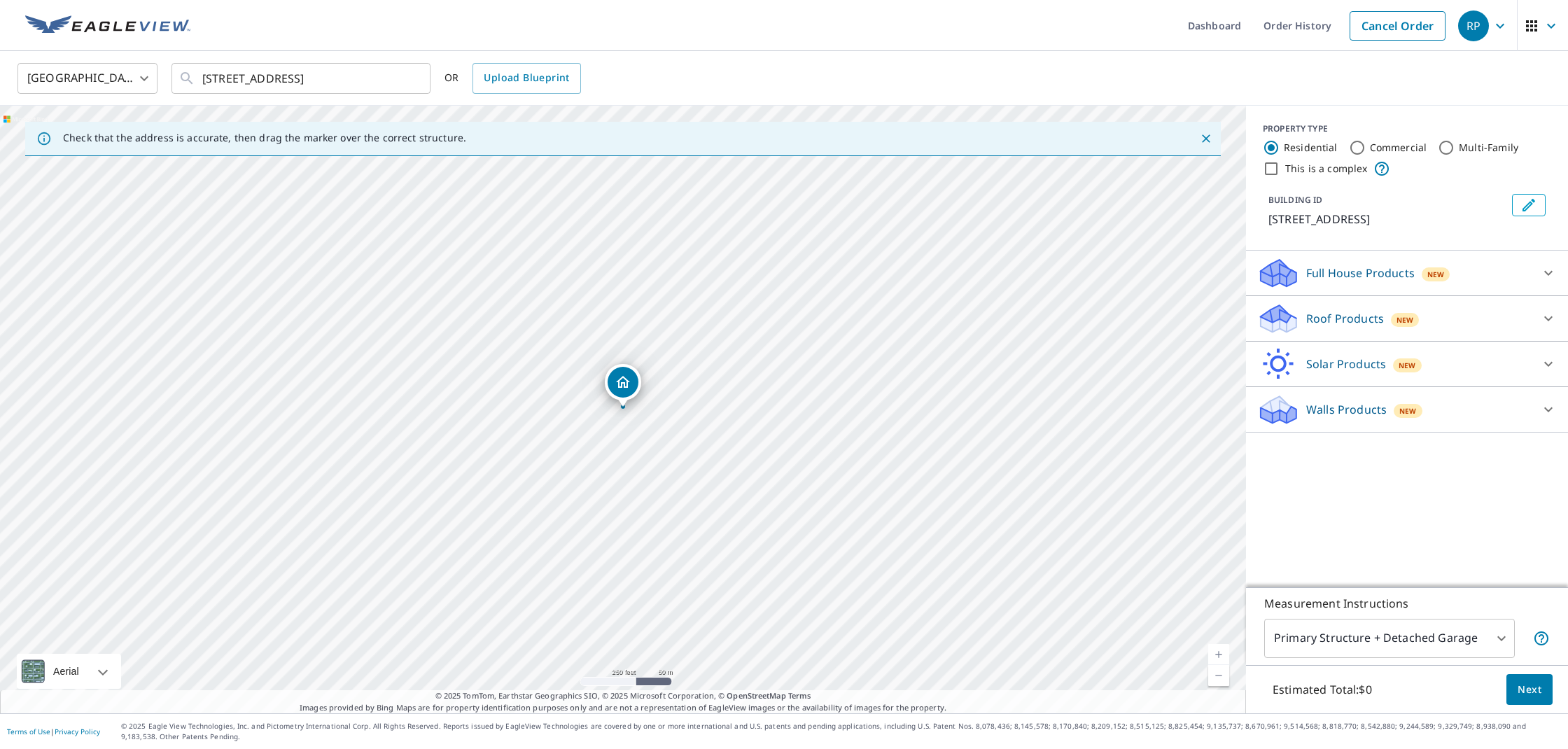
click at [1357, 311] on p "Roof Products" at bounding box center [1345, 319] width 77 height 16
